Goal: Communication & Community: Answer question/provide support

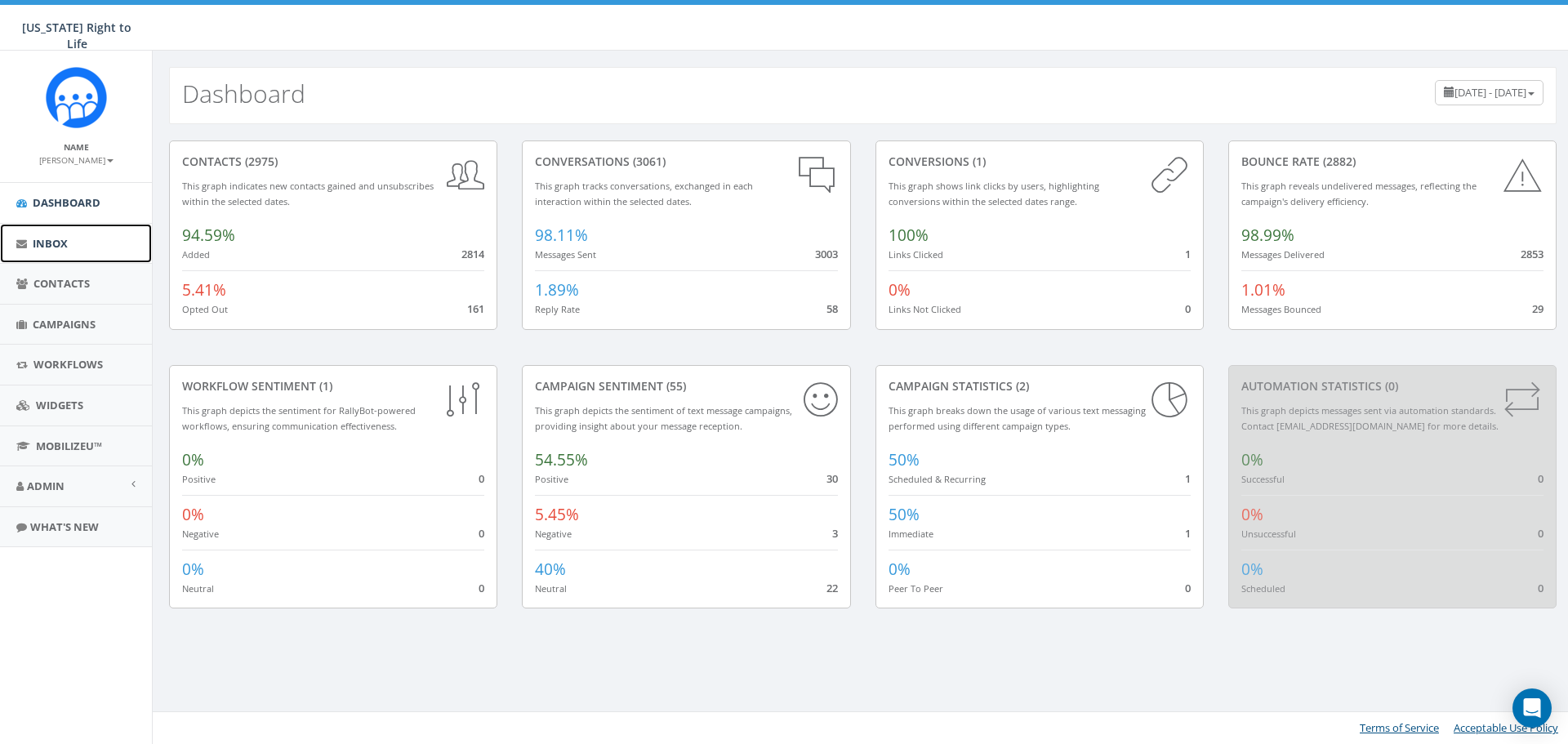
drag, startPoint x: 0, startPoint y: 0, endPoint x: 120, endPoint y: 232, distance: 261.2
click at [120, 232] on link "Inbox" at bounding box center [75, 243] width 152 height 40
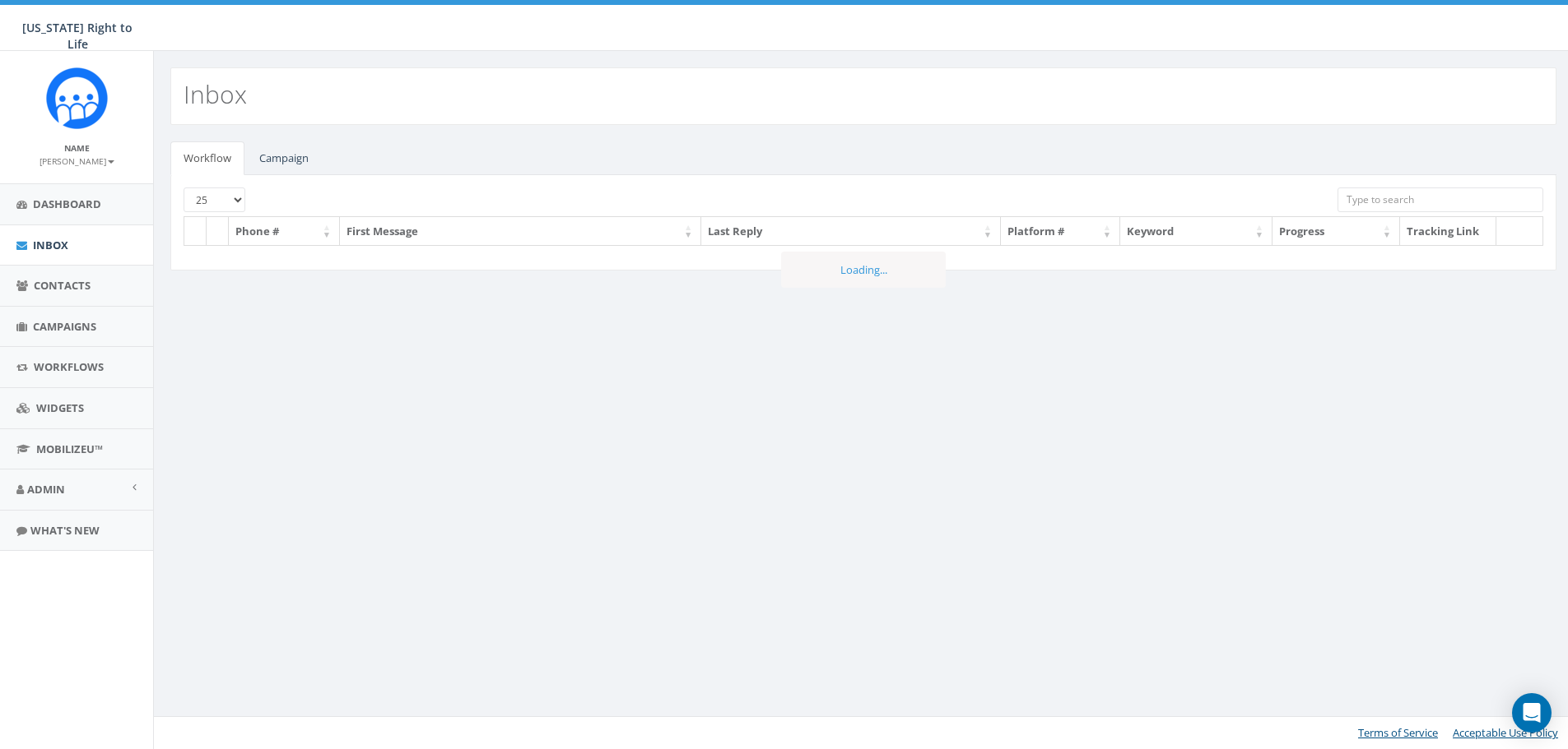
select select
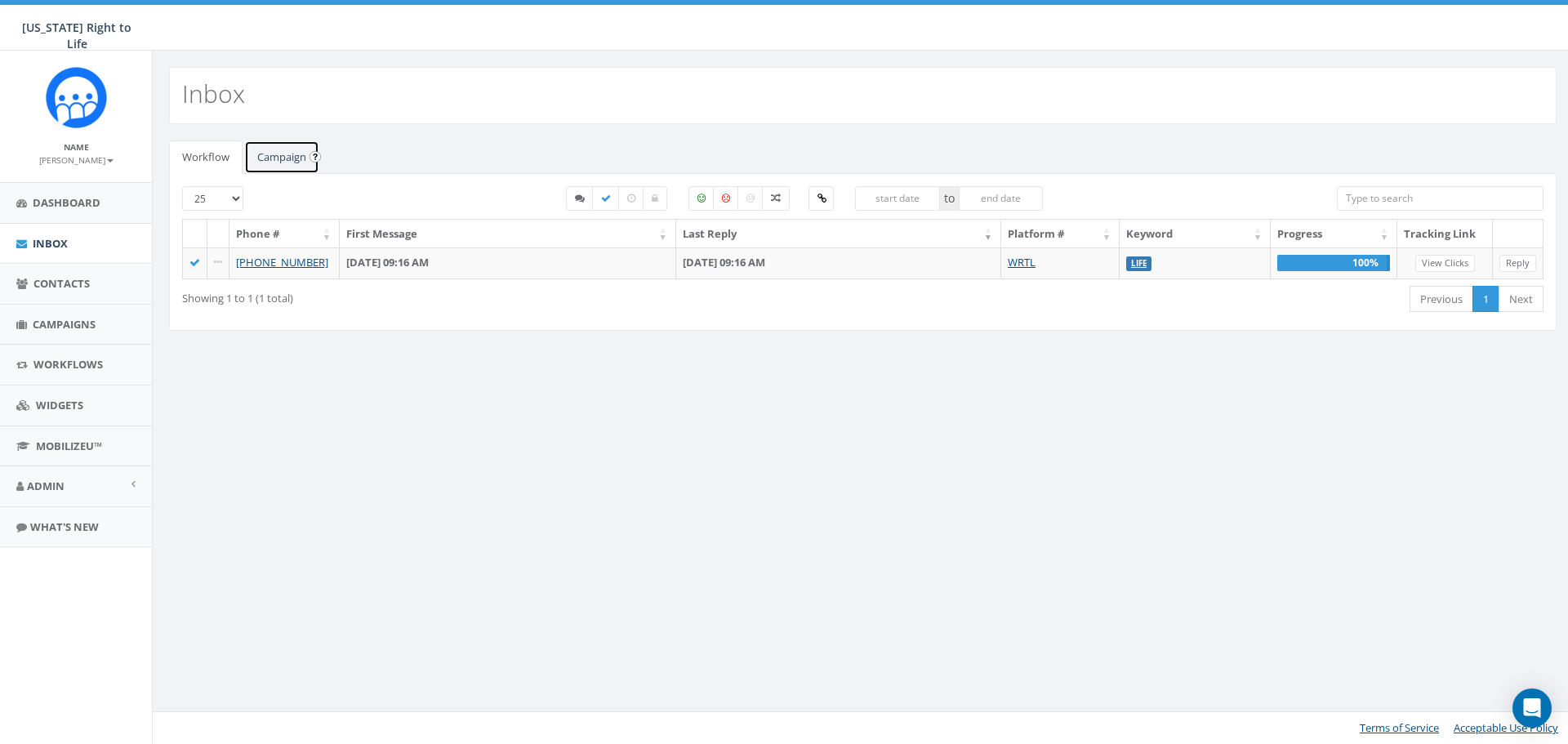
click at [279, 167] on link "Campaign" at bounding box center [282, 157] width 75 height 33
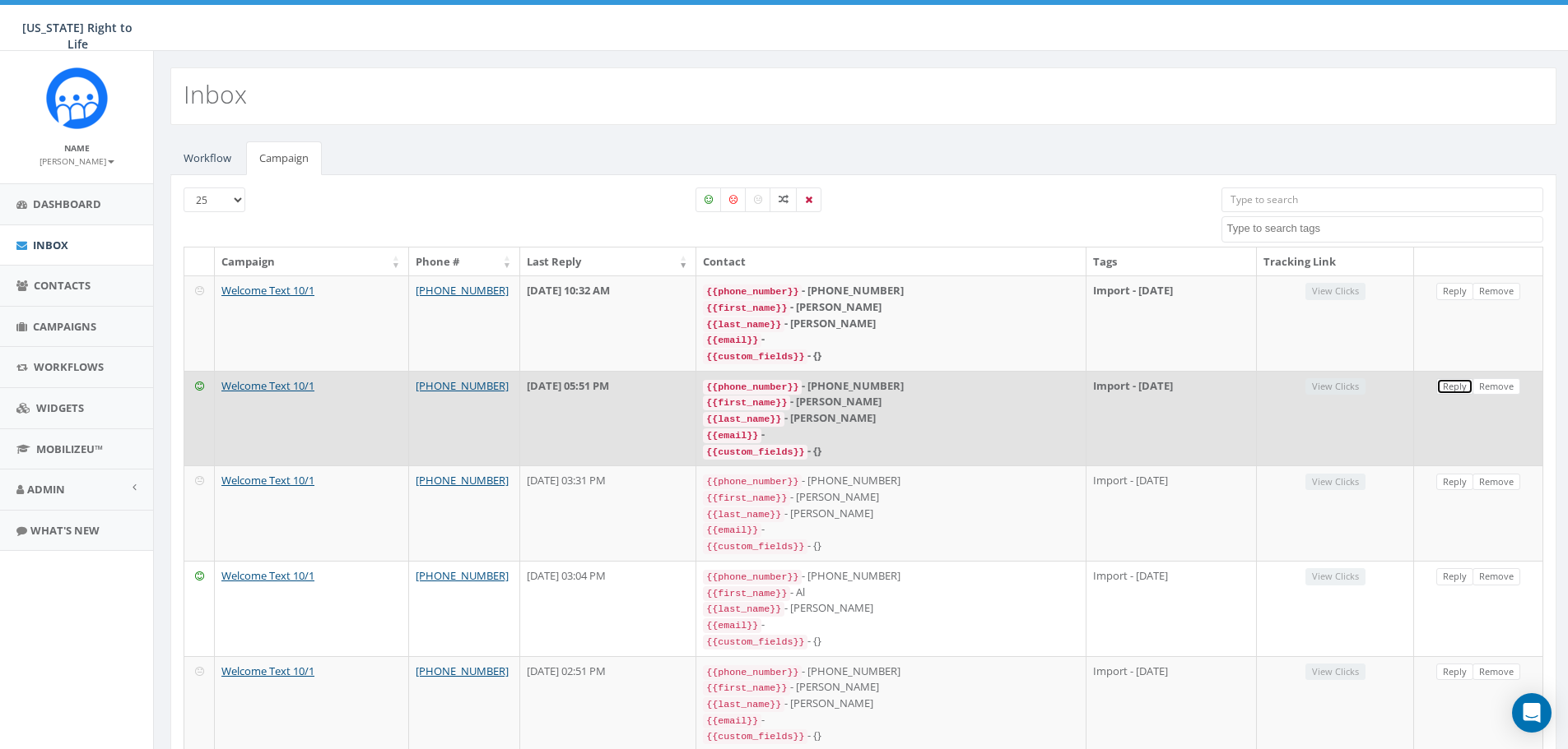
click at [1459, 380] on link "Reply" at bounding box center [1454, 387] width 37 height 17
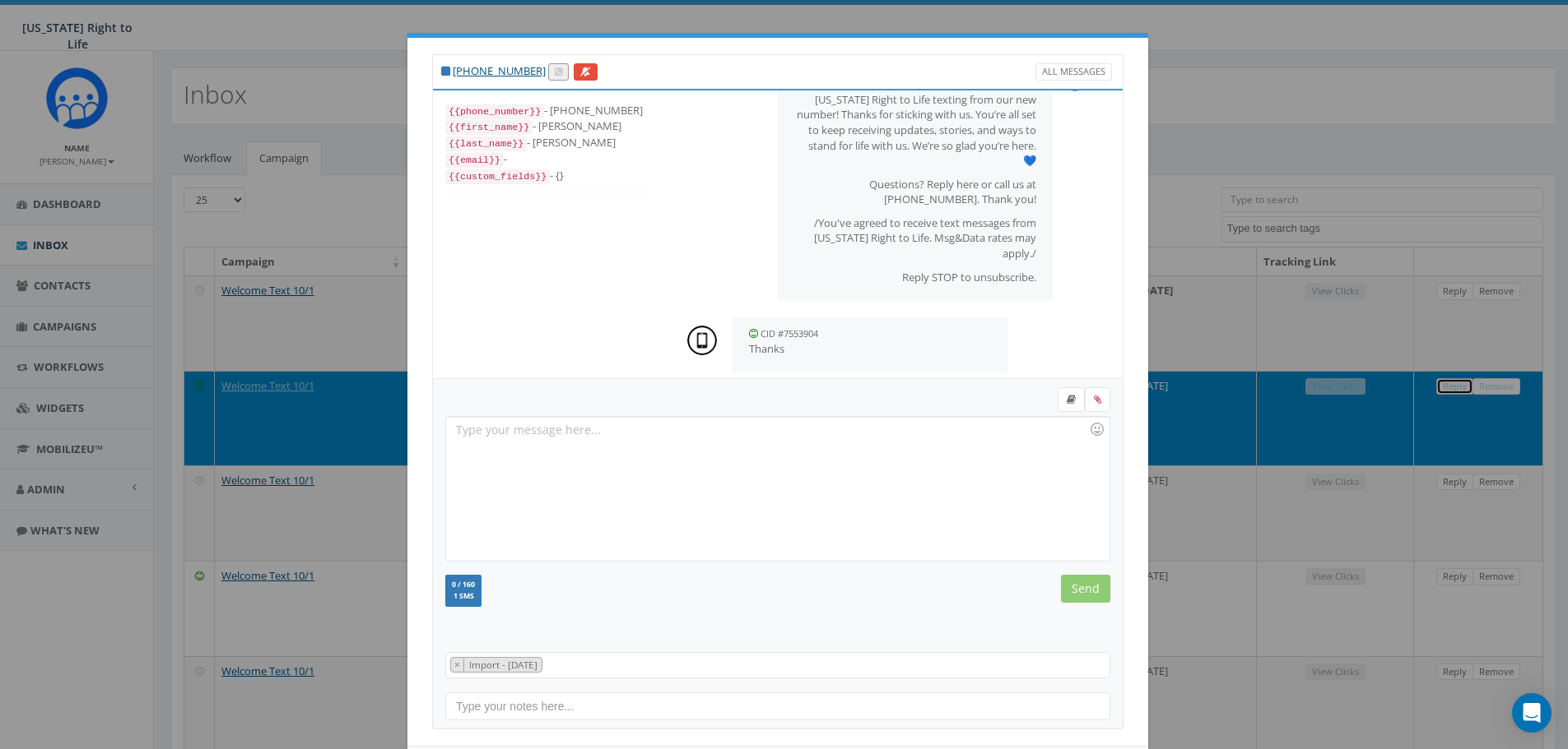
scroll to position [75, 0]
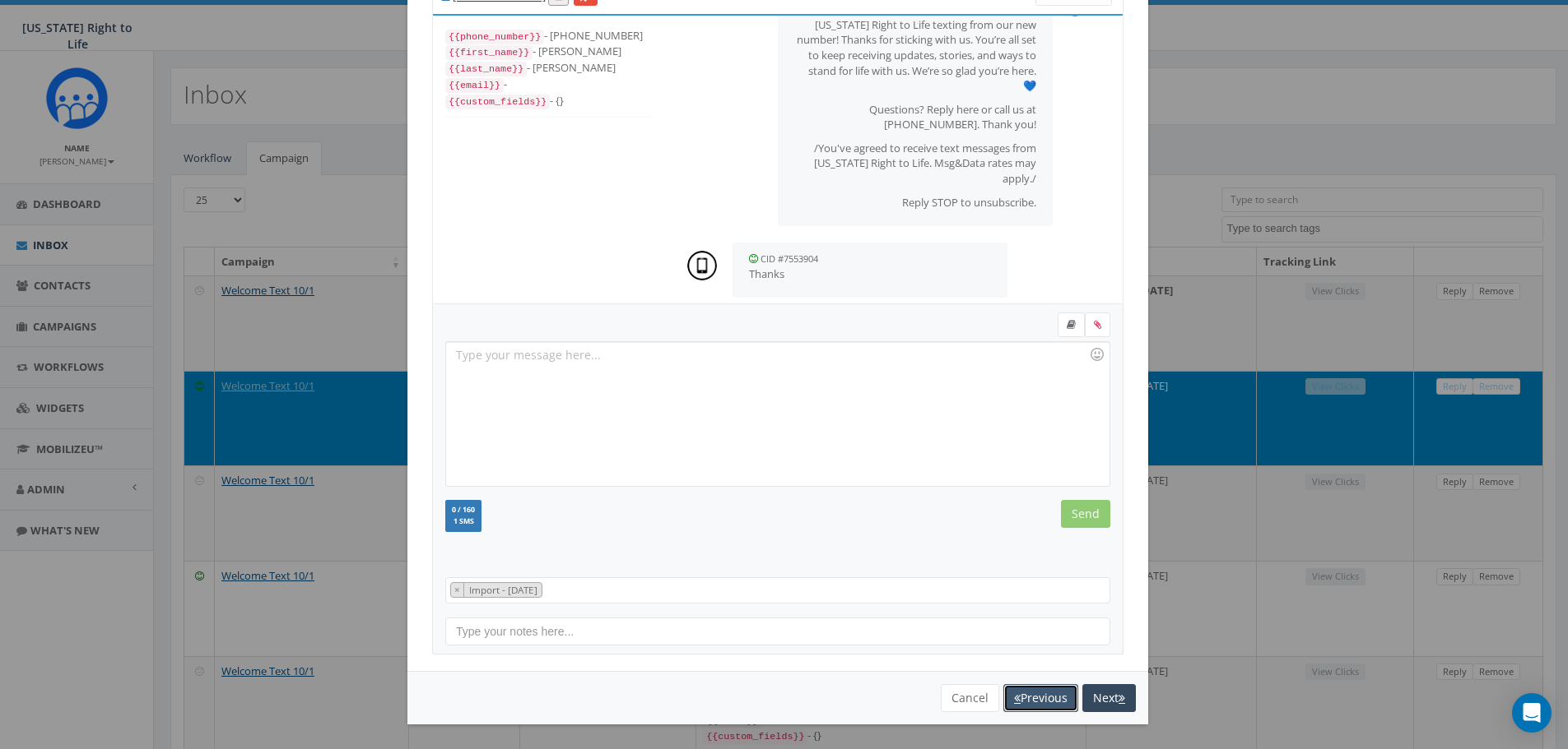
click at [1018, 699] on button "Previous" at bounding box center [1041, 698] width 75 height 28
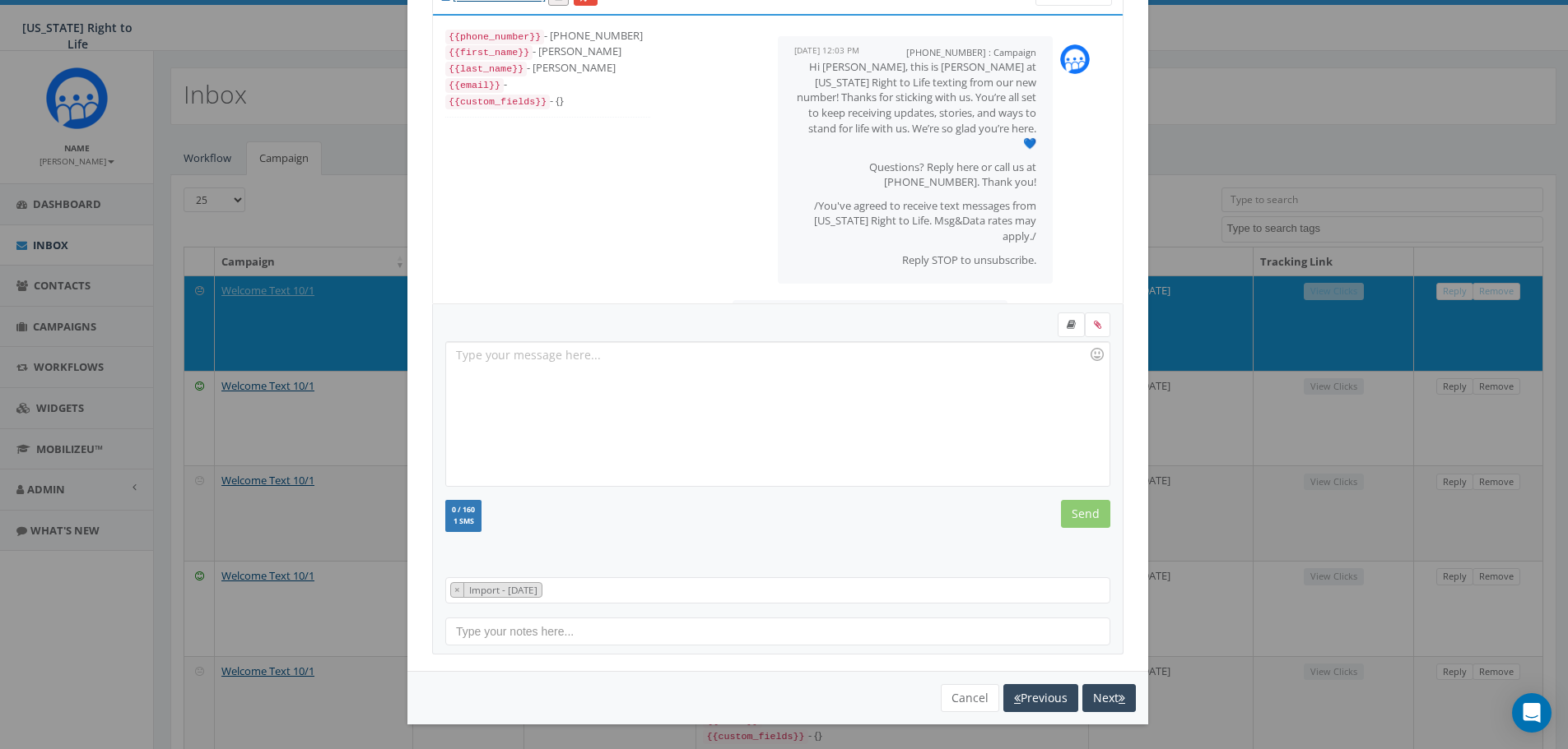
scroll to position [119, 0]
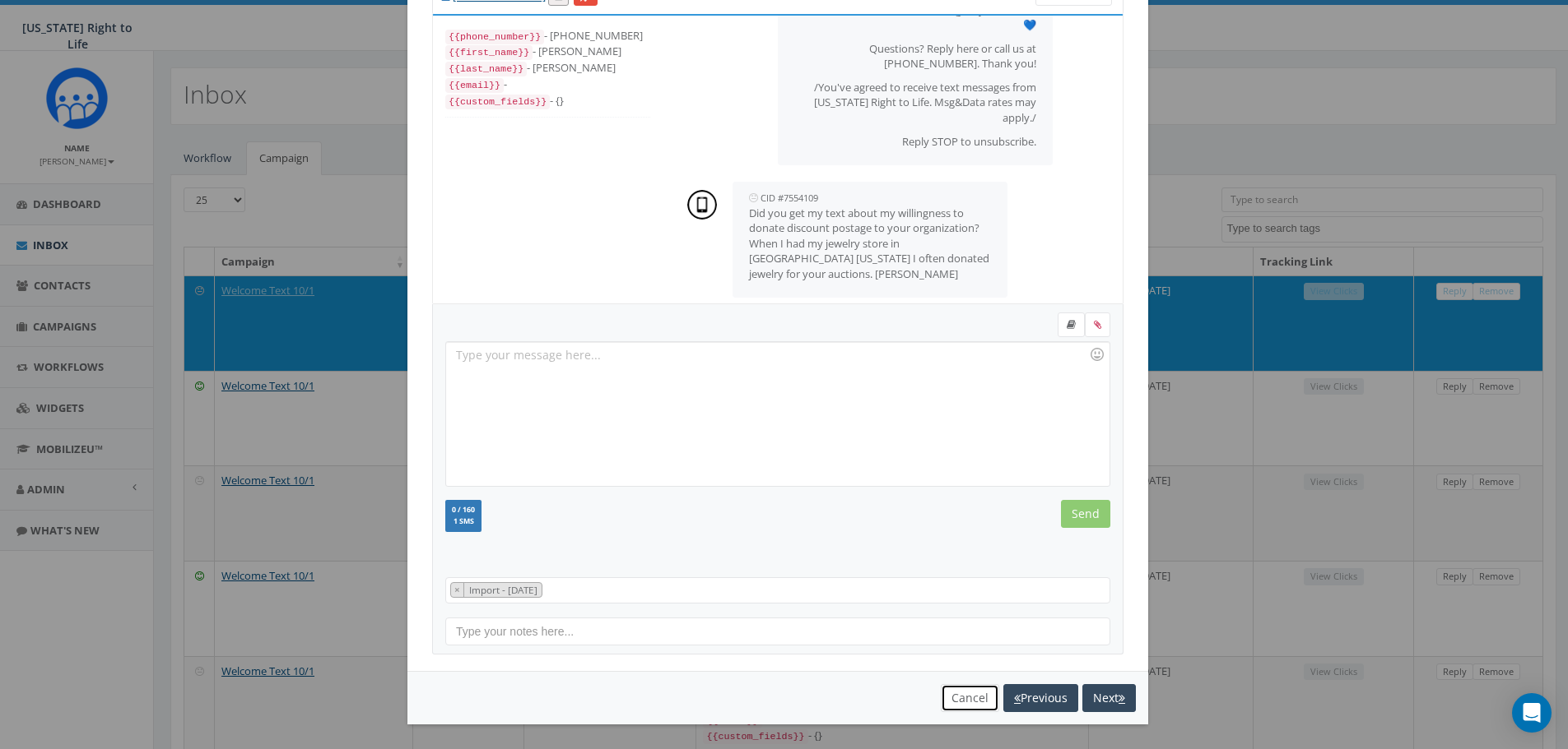
click at [963, 693] on button "Cancel" at bounding box center [970, 698] width 58 height 28
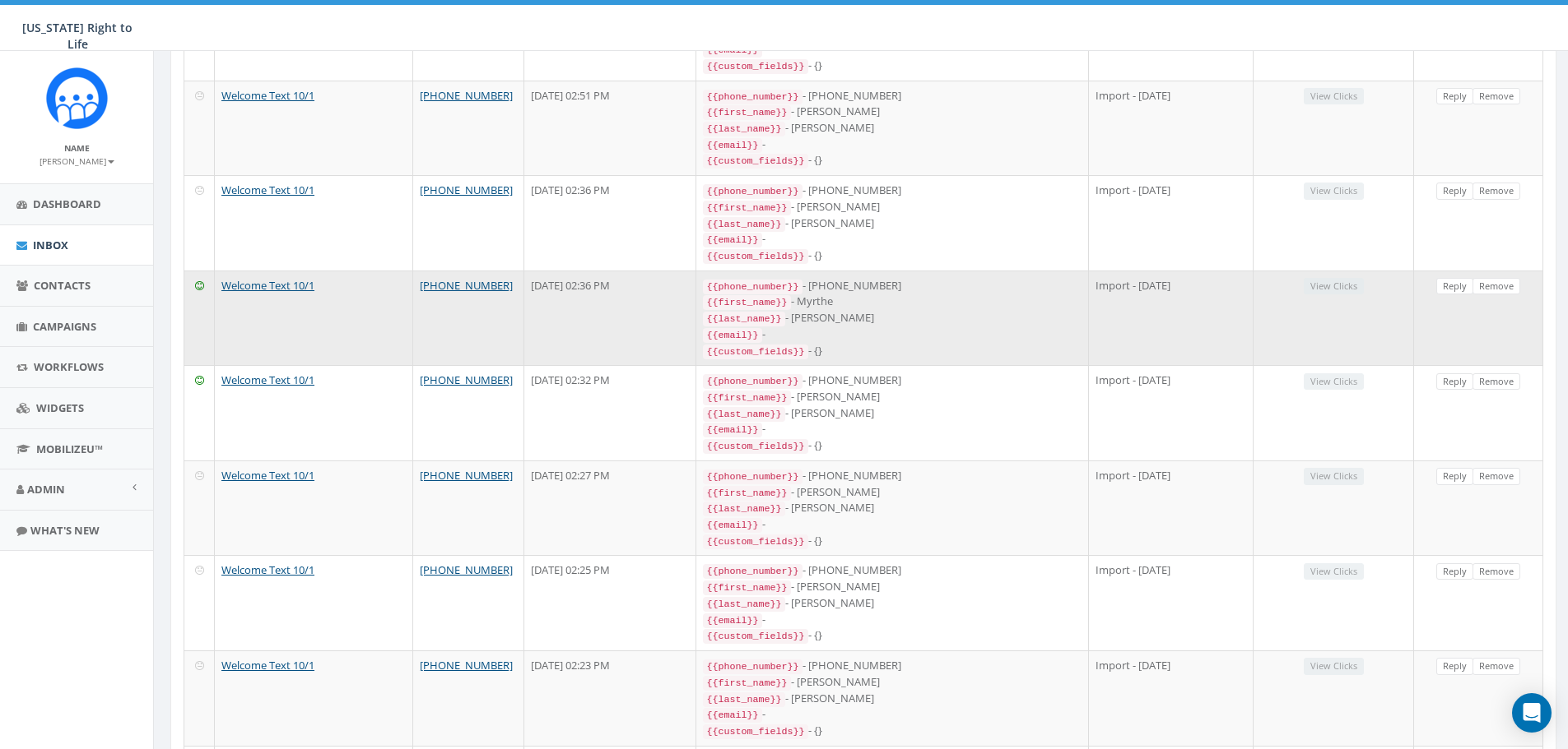
scroll to position [0, 0]
